Goal: Task Accomplishment & Management: Use online tool/utility

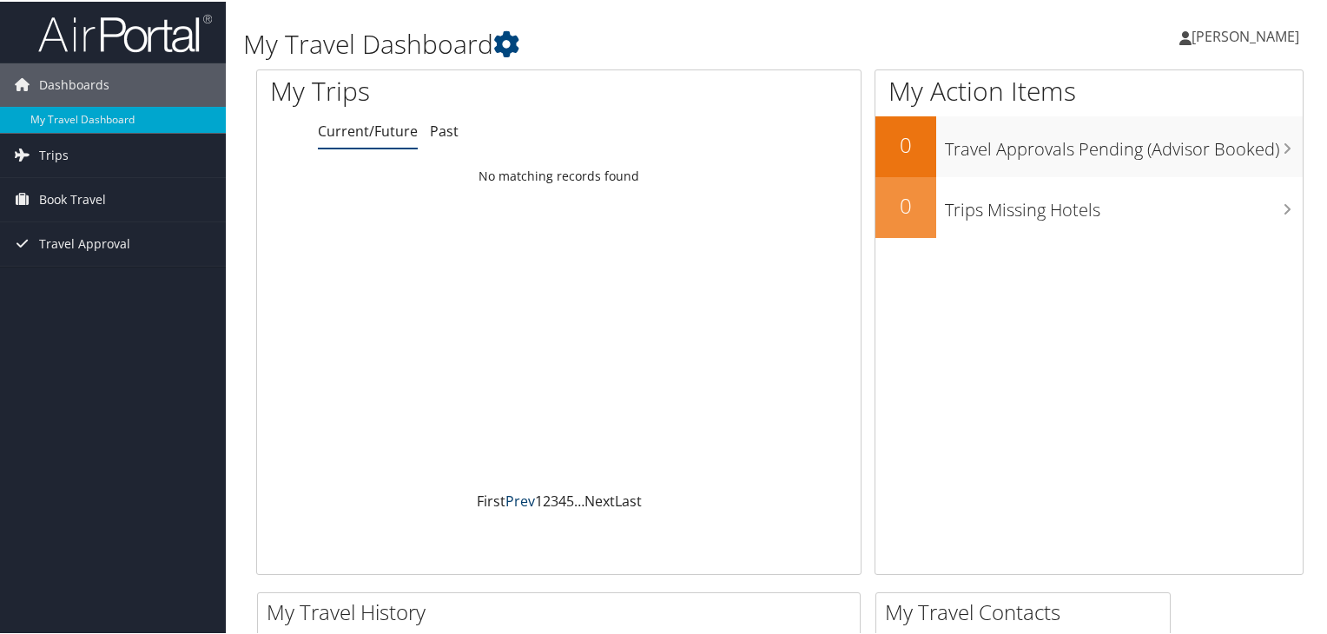
click at [518, 501] on link "Prev" at bounding box center [520, 499] width 30 height 19
click at [48, 247] on span "Travel Approval" at bounding box center [84, 242] width 91 height 43
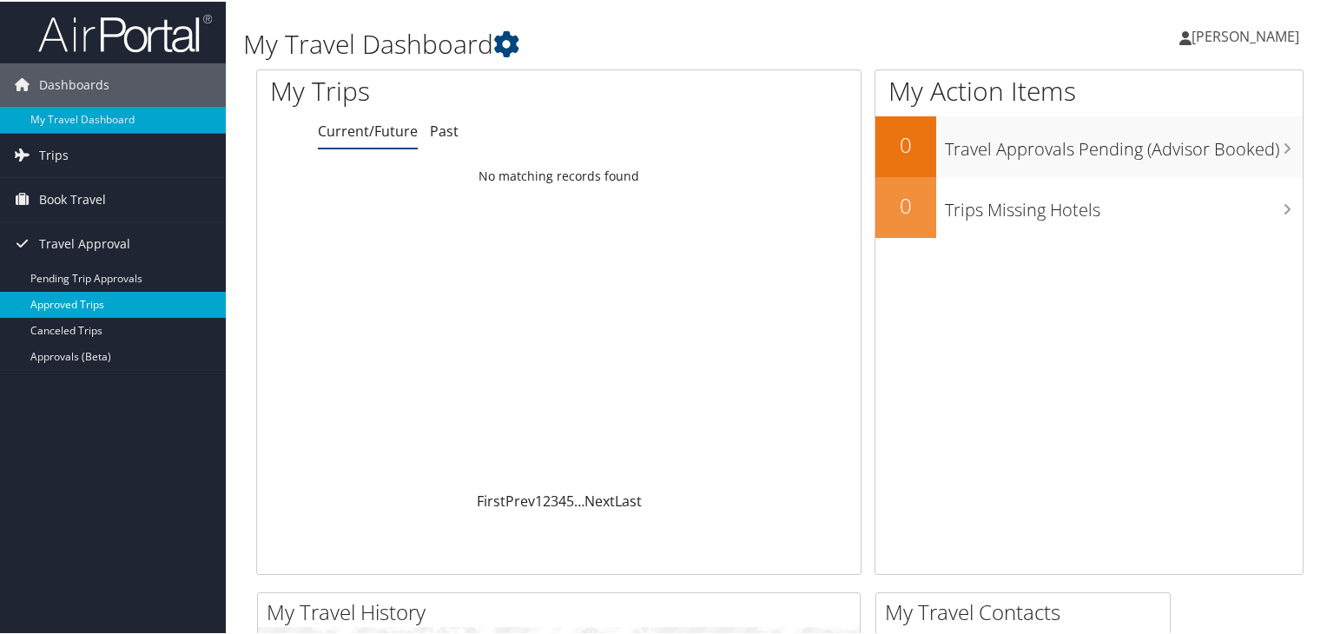
click at [49, 300] on link "Approved Trips" at bounding box center [113, 303] width 226 height 26
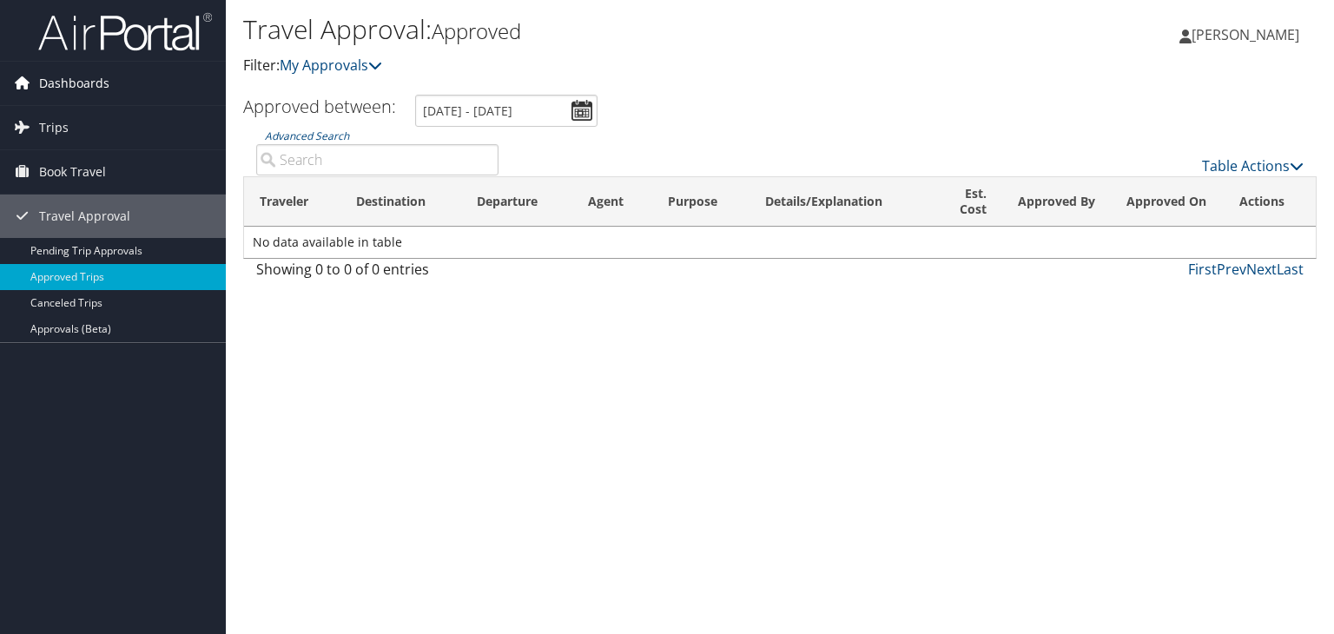
click at [60, 91] on span "Dashboards" at bounding box center [74, 83] width 70 height 43
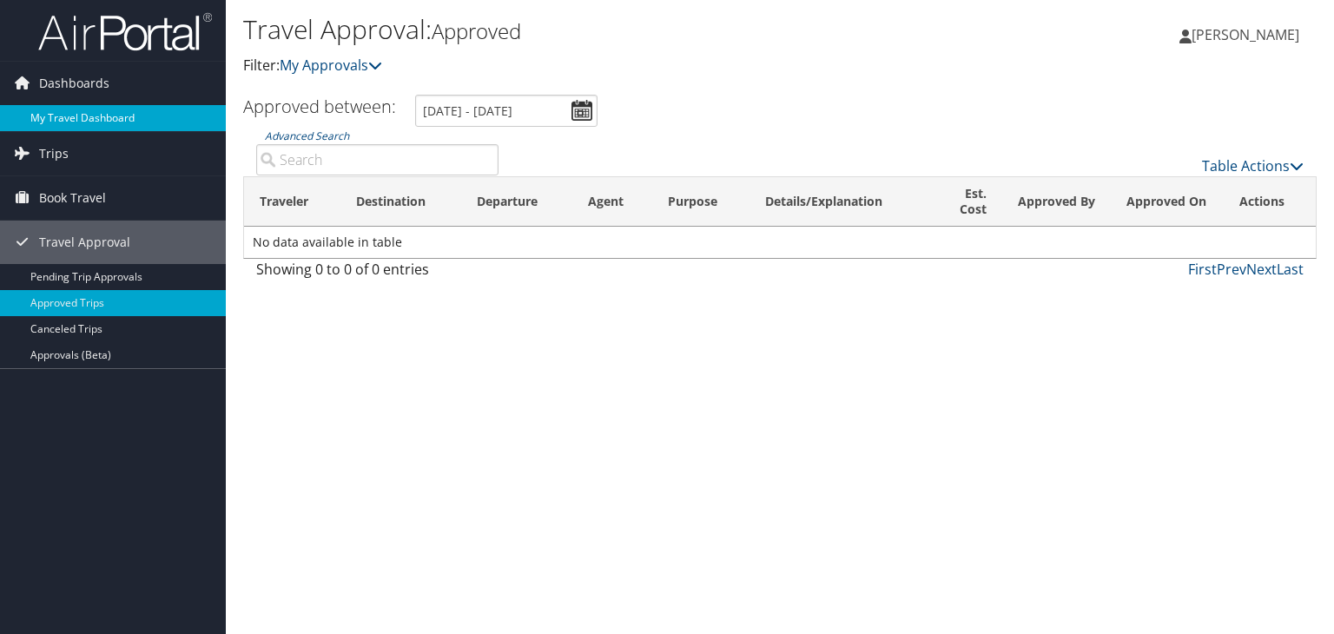
click at [58, 113] on link "My Travel Dashboard" at bounding box center [113, 118] width 226 height 26
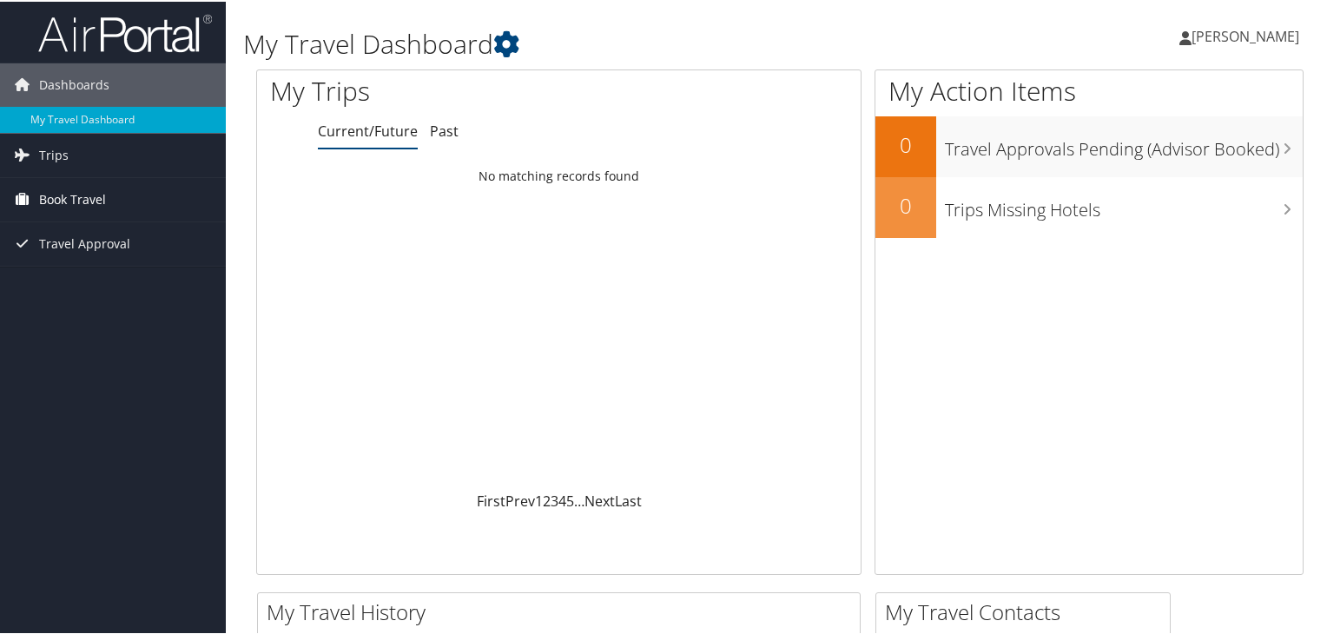
click at [48, 199] on span "Book Travel" at bounding box center [72, 197] width 67 height 43
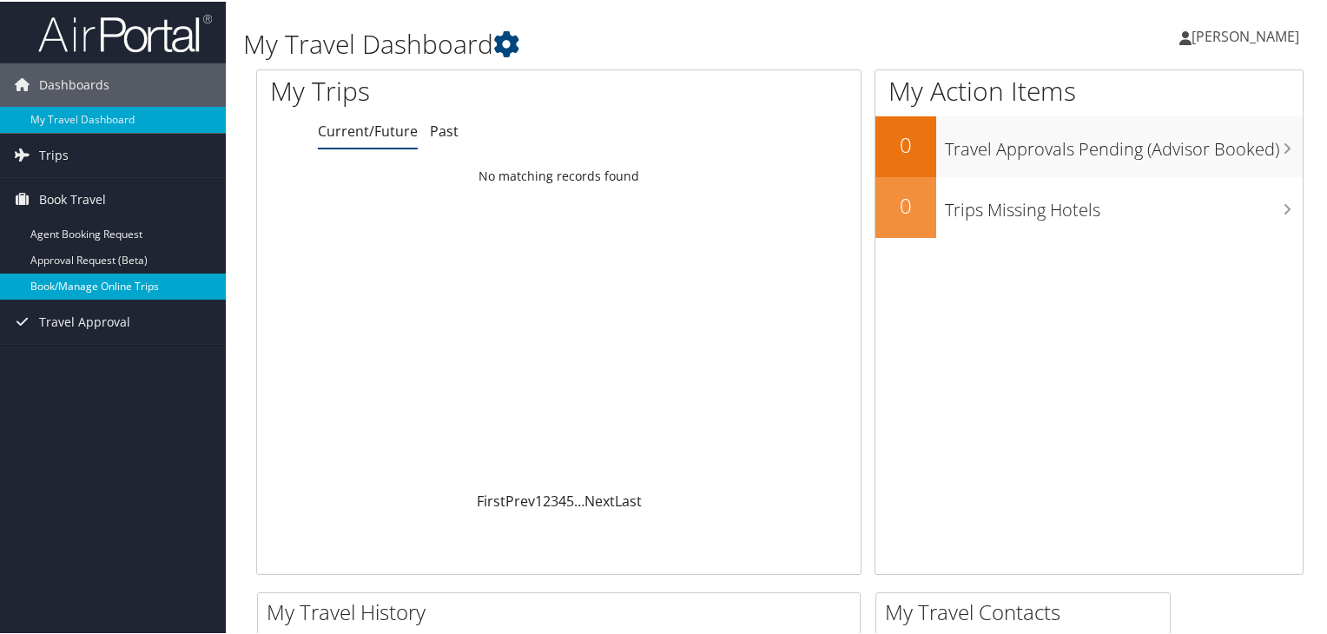
click at [62, 279] on link "Book/Manage Online Trips" at bounding box center [113, 285] width 226 height 26
